Goal: Task Accomplishment & Management: Use online tool/utility

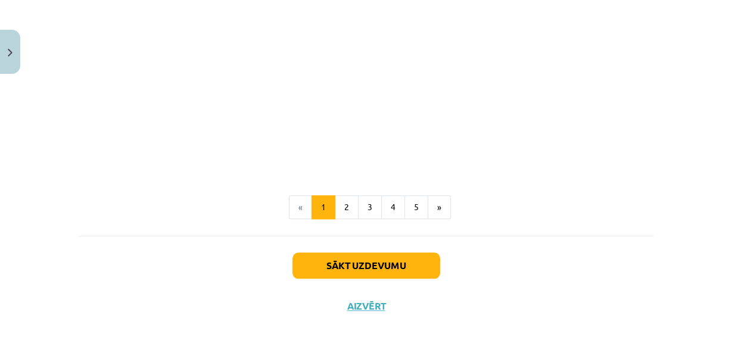
scroll to position [887, 0]
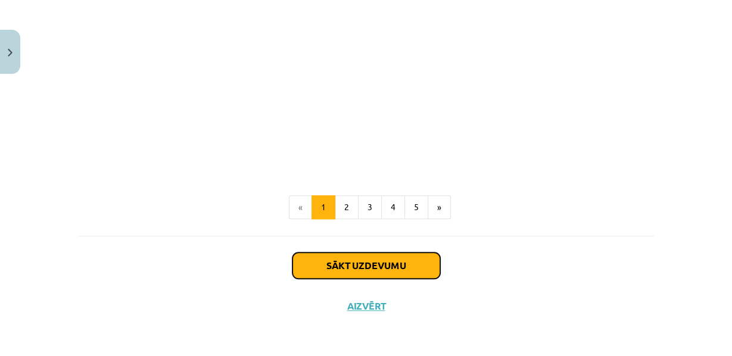
click at [393, 268] on button "Sākt uzdevumu" at bounding box center [366, 265] width 148 height 26
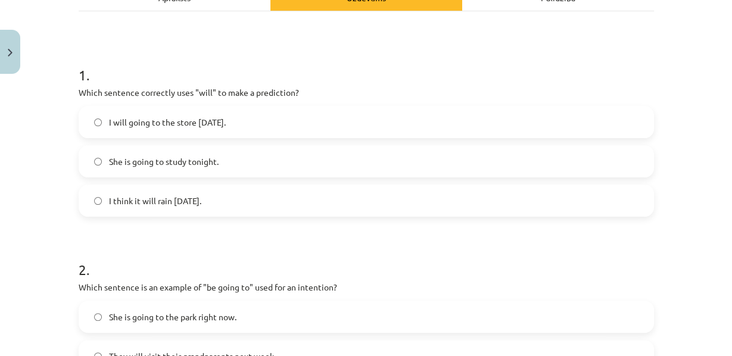
scroll to position [191, 0]
click at [177, 207] on span "I think it will rain [DATE]." at bounding box center [155, 201] width 92 height 12
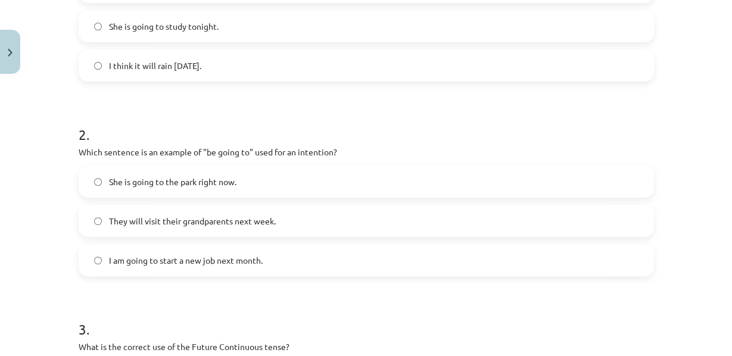
scroll to position [330, 0]
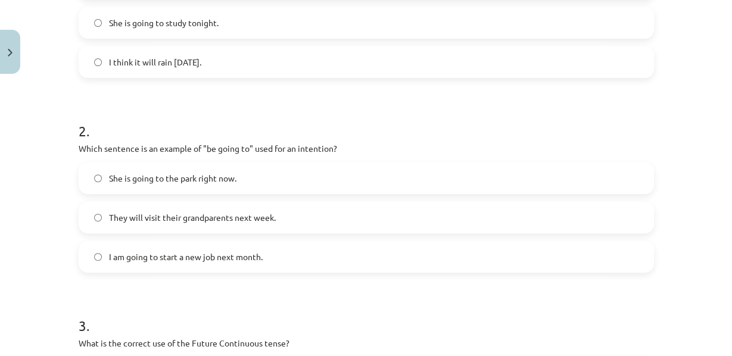
click at [177, 271] on label "I am going to start a new job next month." at bounding box center [366, 257] width 573 height 30
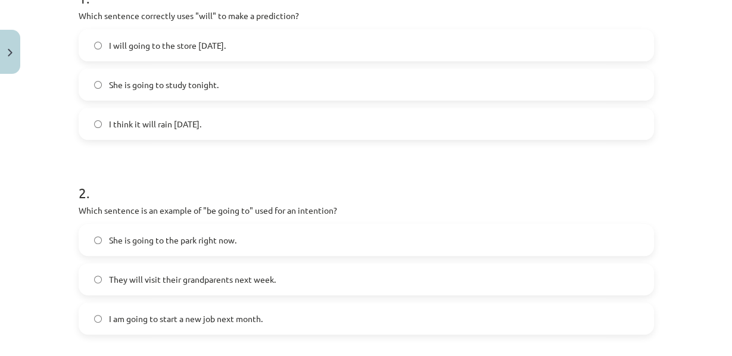
scroll to position [267, 0]
click at [185, 120] on div "I will going to the store [DATE]. She is going to study tonight. I think it wil…" at bounding box center [366, 85] width 575 height 111
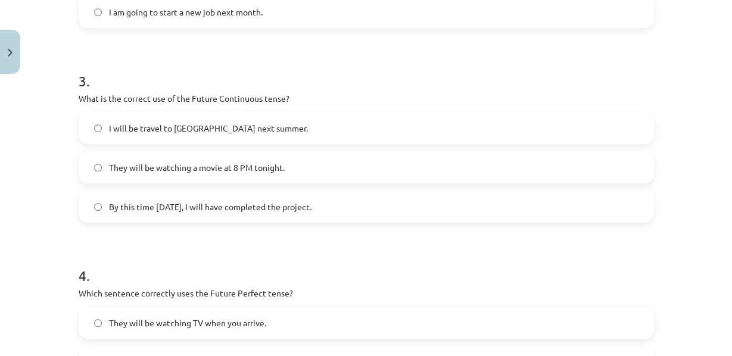
scroll to position [574, 0]
click at [155, 174] on span "They will be watching a movie at 8 PM tonight." at bounding box center [197, 167] width 176 height 12
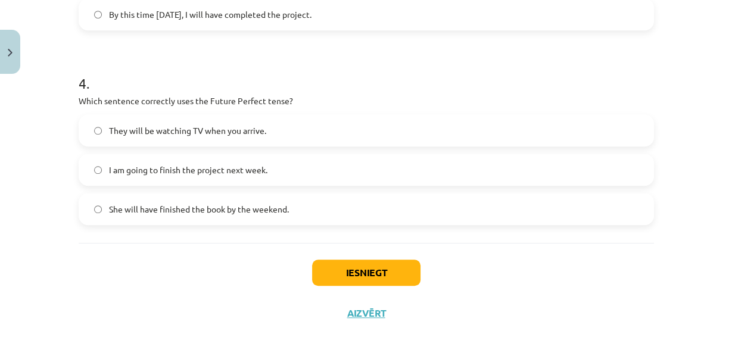
scroll to position [768, 0]
click at [187, 214] on span "She will have finished the book by the weekend." at bounding box center [199, 208] width 180 height 12
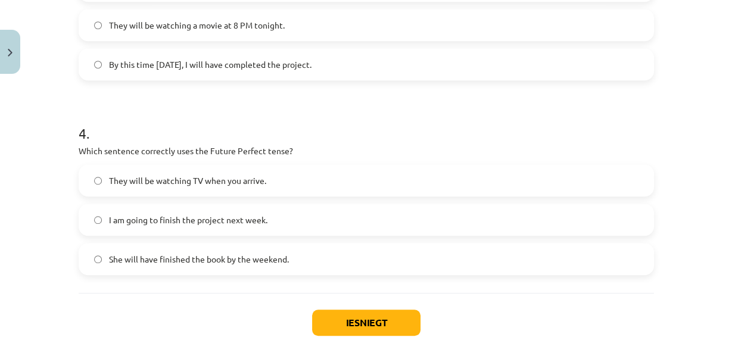
scroll to position [818, 0]
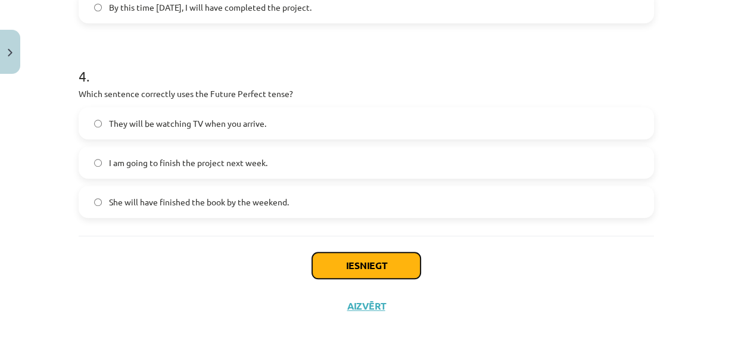
click at [345, 265] on button "Iesniegt" at bounding box center [366, 265] width 108 height 26
click at [330, 257] on button "Iesniegt" at bounding box center [366, 265] width 108 height 26
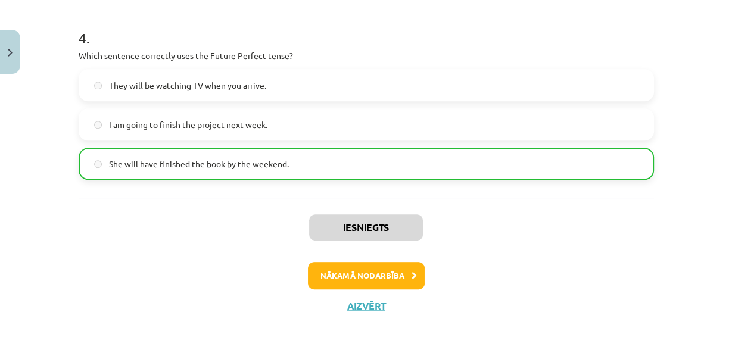
scroll to position [858, 0]
click at [368, 273] on button "Nākamā nodarbība" at bounding box center [366, 275] width 117 height 27
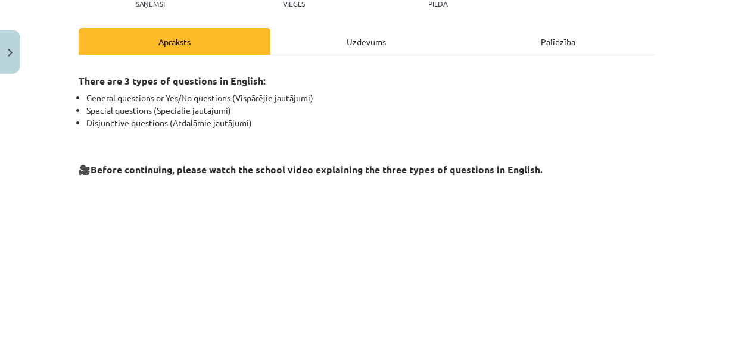
scroll to position [147, 0]
click at [171, 165] on div "There are 3 types of questions in English: General questions or Yes/No question…" at bounding box center [366, 232] width 575 height 332
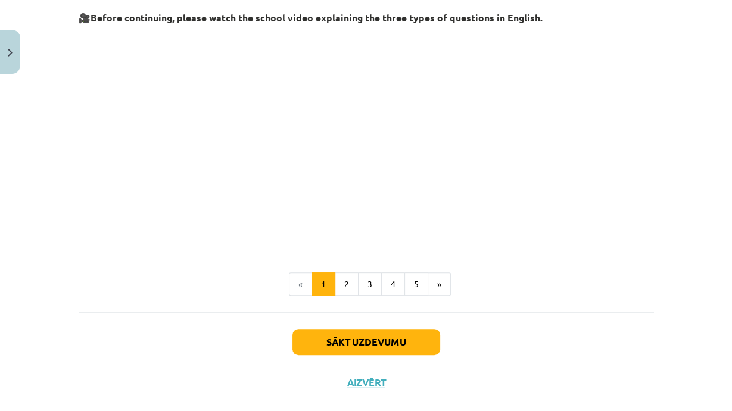
scroll to position [137, 0]
